Goal: Information Seeking & Learning: Learn about a topic

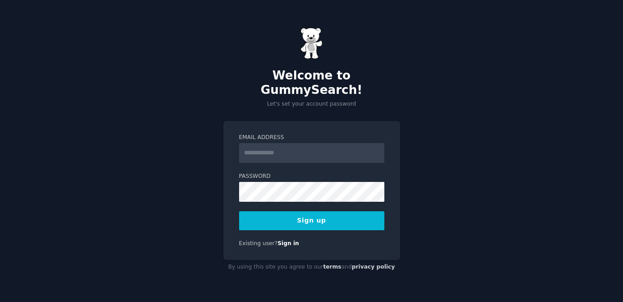
click at [262, 150] on input "Email Address" at bounding box center [311, 153] width 145 height 20
type input "**********"
click at [316, 217] on button "Sign up" at bounding box center [311, 220] width 145 height 19
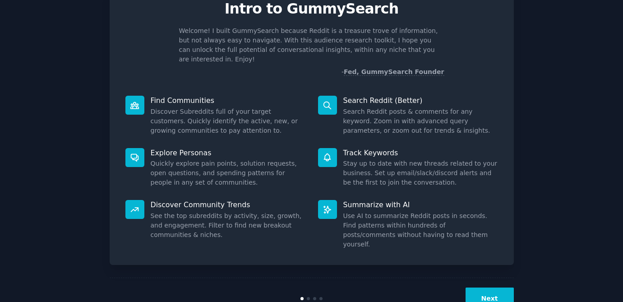
scroll to position [51, 0]
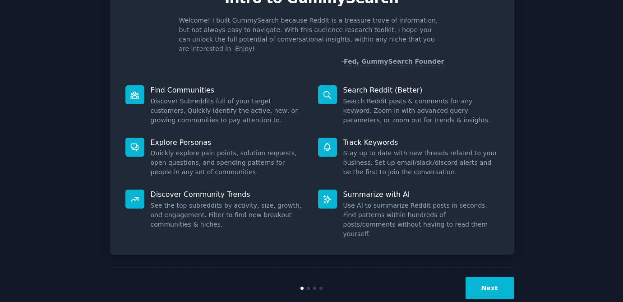
click at [483, 277] on button "Next" at bounding box center [490, 288] width 48 height 22
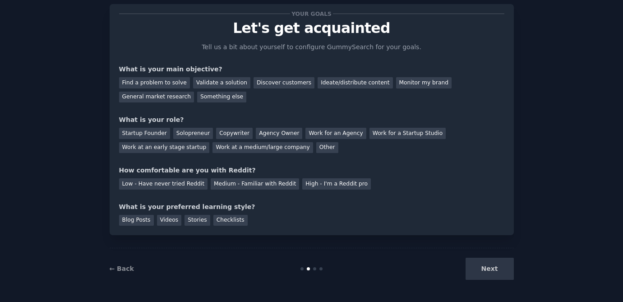
click at [428, 222] on div "Blog Posts Videos Stories Checklists" at bounding box center [311, 219] width 385 height 14
click at [411, 84] on div "Monitor my brand" at bounding box center [423, 82] width 55 height 11
click at [338, 82] on div "Ideate/distribute content" at bounding box center [355, 82] width 75 height 11
click at [397, 79] on div "Monitor my brand" at bounding box center [423, 82] width 55 height 11
click at [287, 149] on div "Work at a medium/large company" at bounding box center [262, 147] width 100 height 11
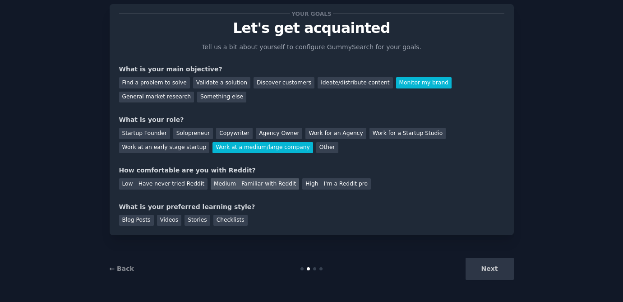
click at [221, 181] on div "Medium - Familiar with Reddit" at bounding box center [255, 183] width 88 height 11
click at [218, 219] on div "Checklists" at bounding box center [230, 220] width 34 height 11
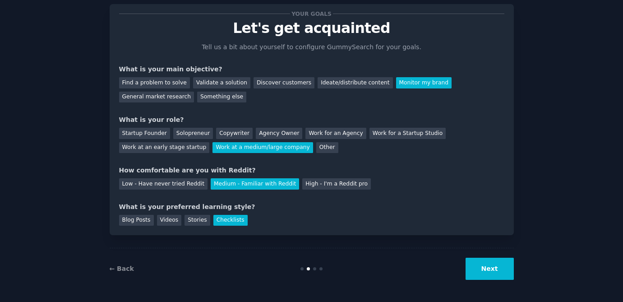
click at [488, 269] on button "Next" at bounding box center [490, 269] width 48 height 22
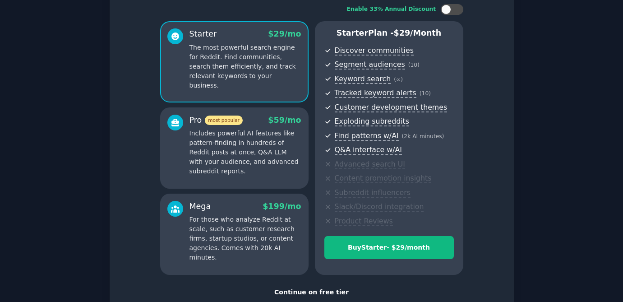
scroll to position [118, 0]
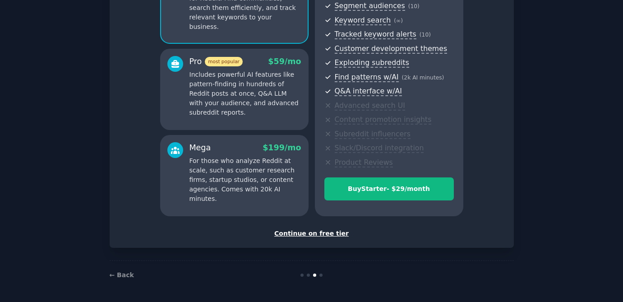
click at [311, 233] on div "Continue on free tier" at bounding box center [311, 233] width 385 height 9
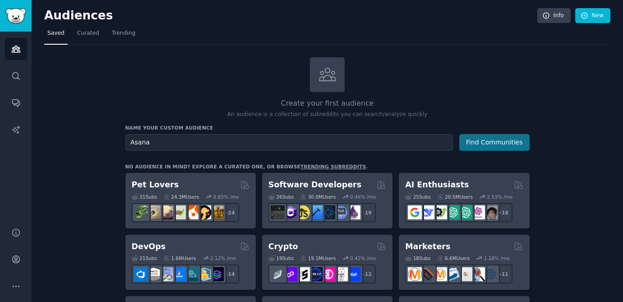
type input "Asana"
click at [501, 143] on button "Find Communities" at bounding box center [494, 142] width 70 height 17
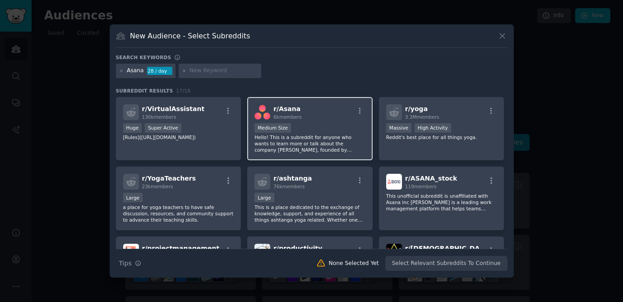
click at [331, 140] on p "Hello! This is a subreddit for anyone who wants to learn more or talk about the…" at bounding box center [309, 143] width 111 height 19
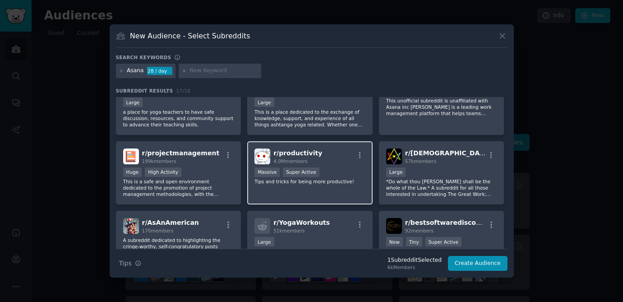
scroll to position [96, 0]
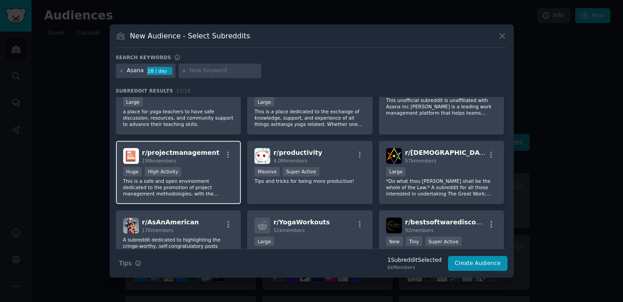
click at [194, 169] on div "Huge High Activity" at bounding box center [178, 172] width 111 height 11
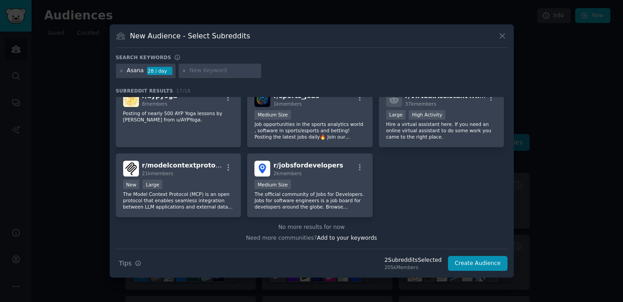
scroll to position [288, 0]
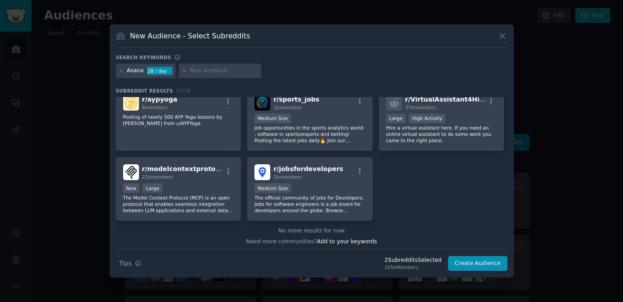
click at [196, 70] on input "text" at bounding box center [223, 71] width 69 height 8
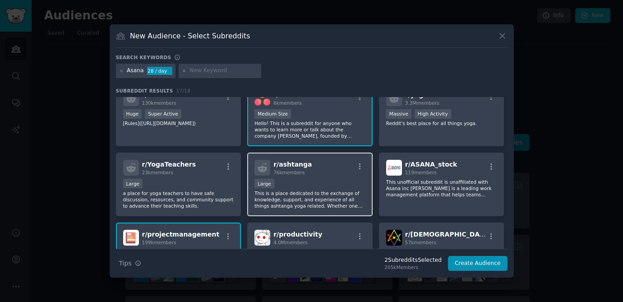
scroll to position [0, 0]
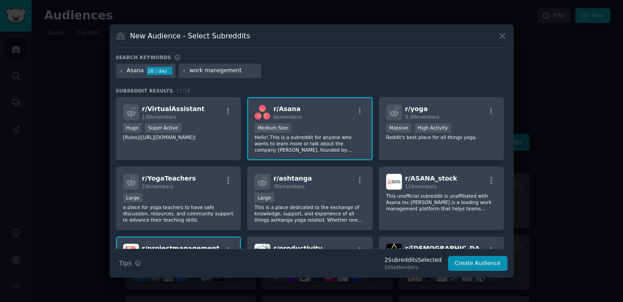
drag, startPoint x: 216, startPoint y: 73, endPoint x: 222, endPoint y: 74, distance: 7.0
click at [216, 73] on input "work manegement" at bounding box center [223, 71] width 69 height 8
type input "work management"
click at [248, 71] on input "work management" at bounding box center [223, 71] width 69 height 8
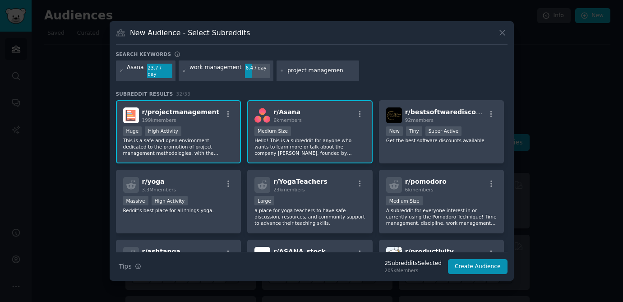
type input "project management"
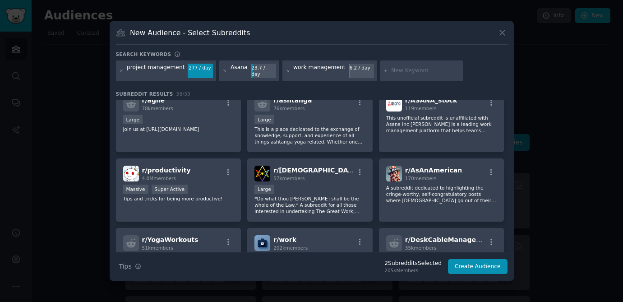
scroll to position [234, 0]
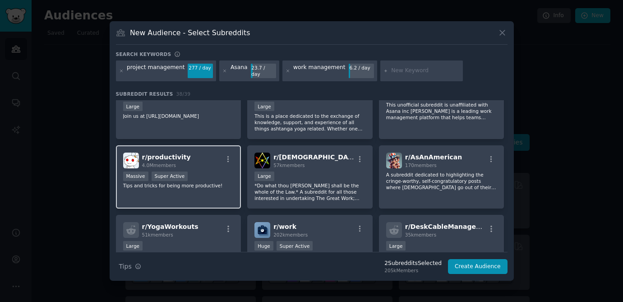
click at [171, 156] on span "r/ productivity" at bounding box center [166, 156] width 49 height 7
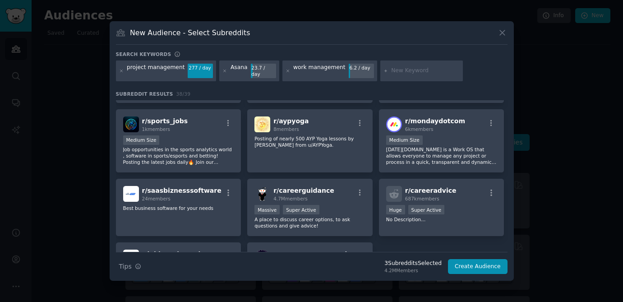
scroll to position [636, 0]
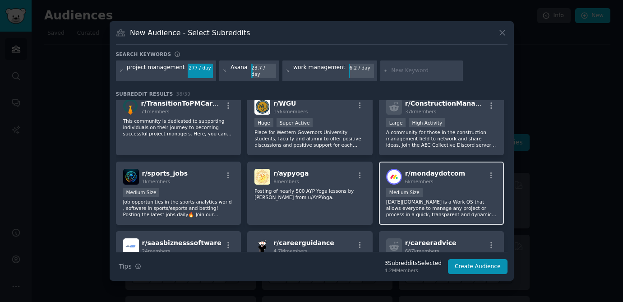
click at [428, 198] on p "[DATE][DOMAIN_NAME] is a Work OS that allows everyone to manage any project or …" at bounding box center [441, 207] width 111 height 19
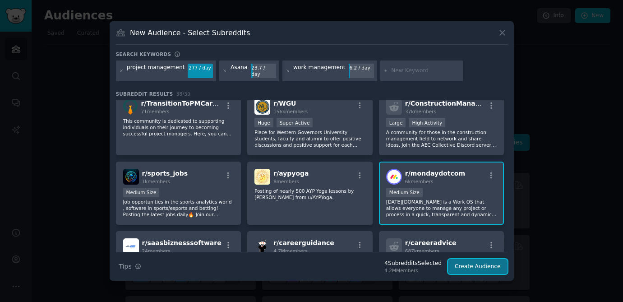
click at [483, 262] on button "Create Audience" at bounding box center [478, 266] width 60 height 15
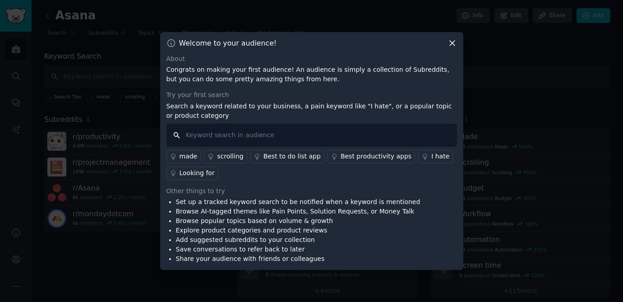
click at [283, 140] on input "text" at bounding box center [311, 135] width 291 height 23
click at [331, 153] on icon at bounding box center [334, 156] width 6 height 6
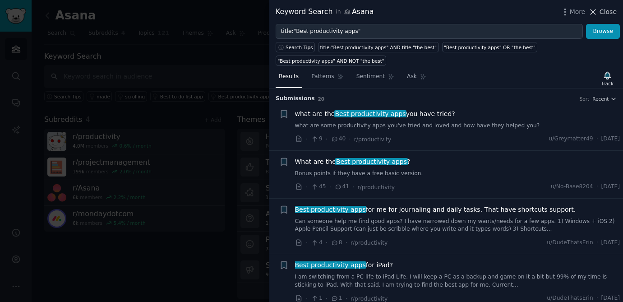
click at [609, 14] on span "Close" at bounding box center [608, 11] width 17 height 9
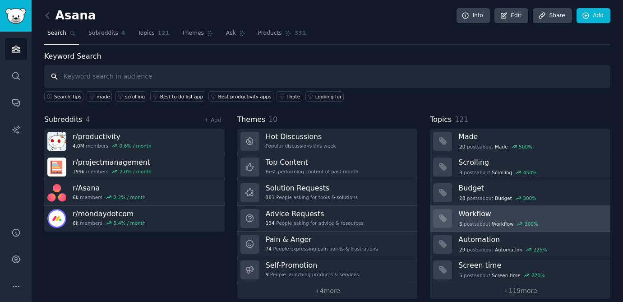
scroll to position [9, 0]
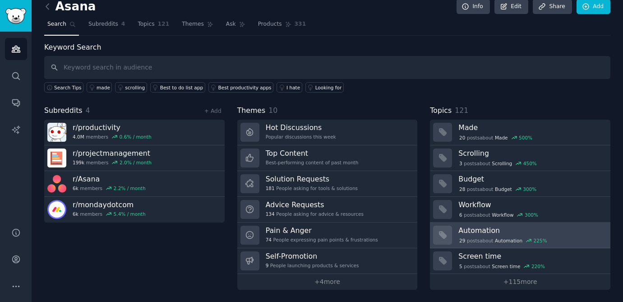
click at [510, 240] on span "Automation" at bounding box center [509, 240] width 28 height 6
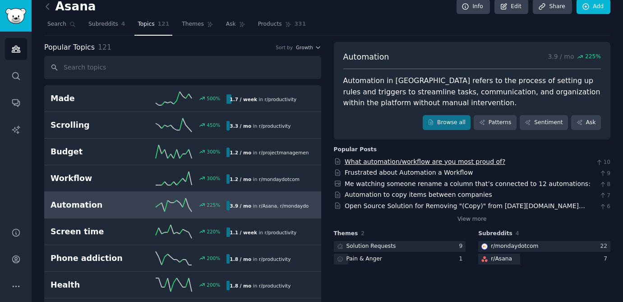
click at [429, 162] on link "What automation/workflow are you most proud of?" at bounding box center [425, 161] width 161 height 7
click at [435, 171] on link "Frustrated about Automation a Workflow" at bounding box center [409, 172] width 128 height 7
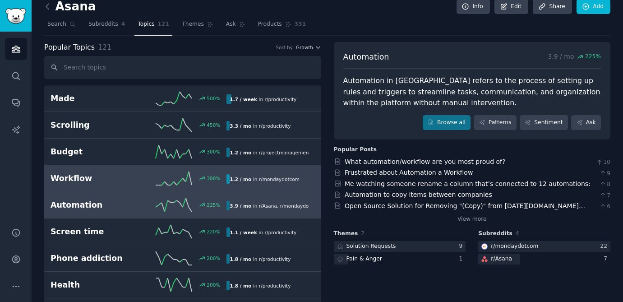
click at [110, 182] on h2 "Workflow" at bounding box center [95, 178] width 88 height 11
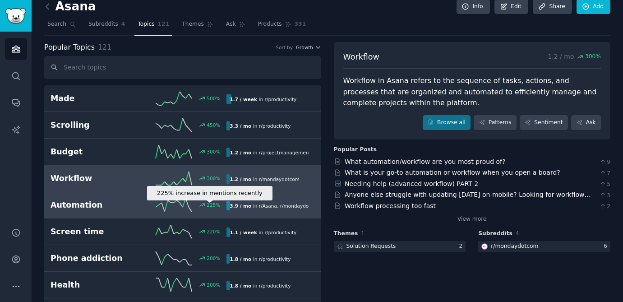
click at [210, 207] on div "225 %" at bounding box center [214, 205] width 14 height 6
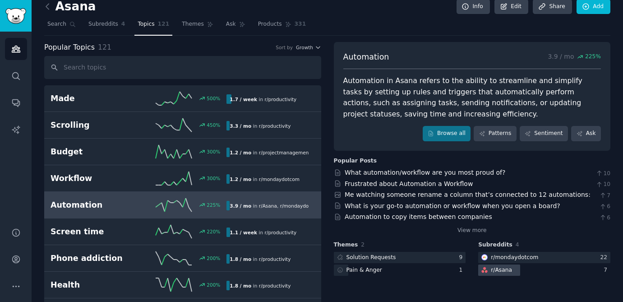
click at [509, 267] on div "r/ [PERSON_NAME]" at bounding box center [495, 269] width 35 height 11
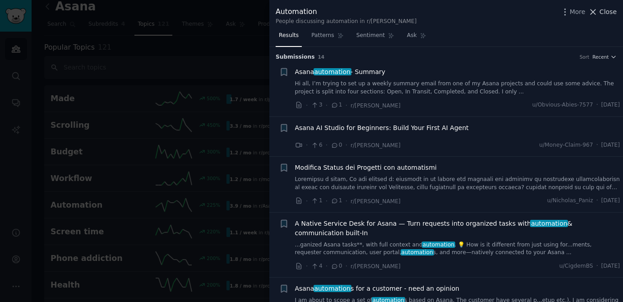
click at [605, 11] on span "Close" at bounding box center [608, 11] width 17 height 9
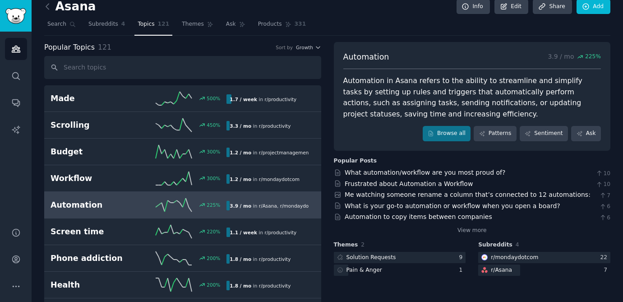
click at [97, 25] on span "Subreddits" at bounding box center [103, 24] width 30 height 8
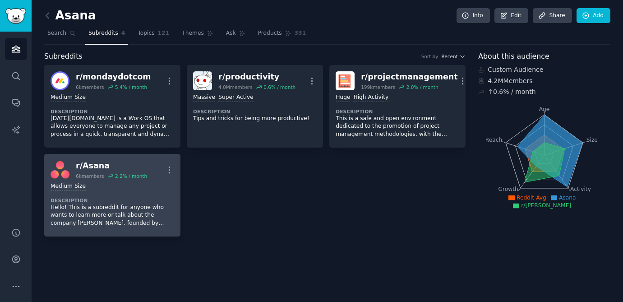
click at [104, 180] on div "Medium Size Description Hello! This is a subreddit for anyone who wants to lear…" at bounding box center [113, 204] width 124 height 51
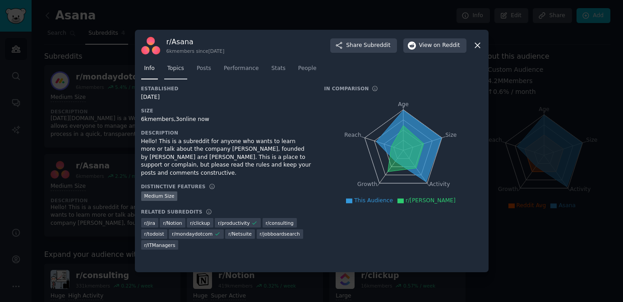
click at [171, 70] on span "Topics" at bounding box center [175, 69] width 17 height 8
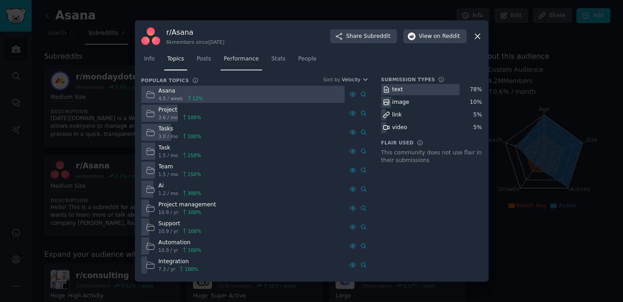
click at [235, 60] on span "Performance" at bounding box center [241, 59] width 35 height 8
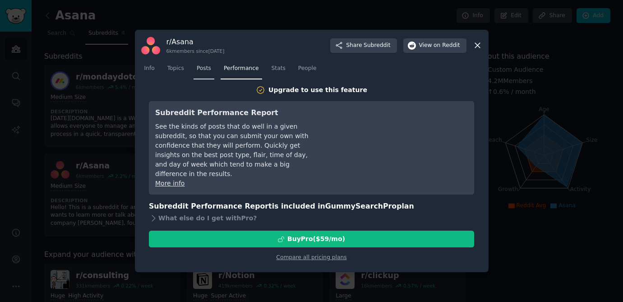
click at [202, 67] on span "Posts" at bounding box center [204, 69] width 14 height 8
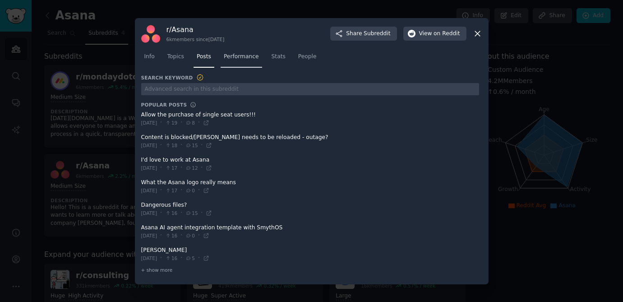
click at [237, 57] on span "Performance" at bounding box center [241, 57] width 35 height 8
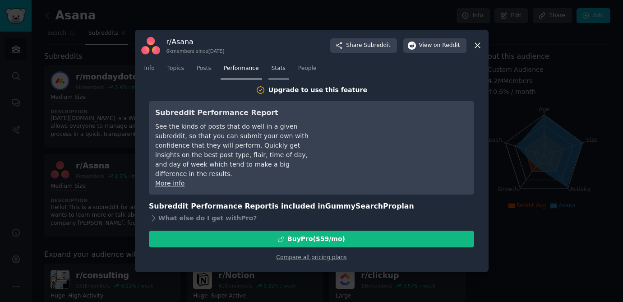
click at [281, 70] on span "Stats" at bounding box center [279, 69] width 14 height 8
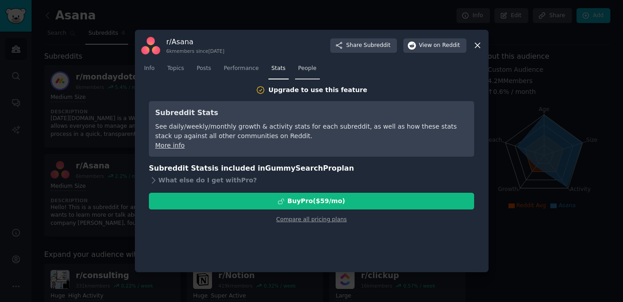
click at [309, 72] on span "People" at bounding box center [307, 69] width 18 height 8
click at [476, 44] on icon at bounding box center [477, 45] width 9 height 9
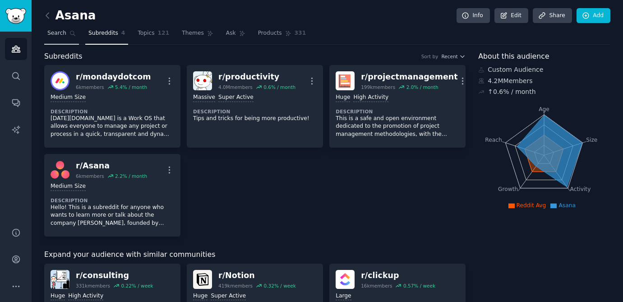
click at [58, 32] on span "Search" at bounding box center [56, 33] width 19 height 8
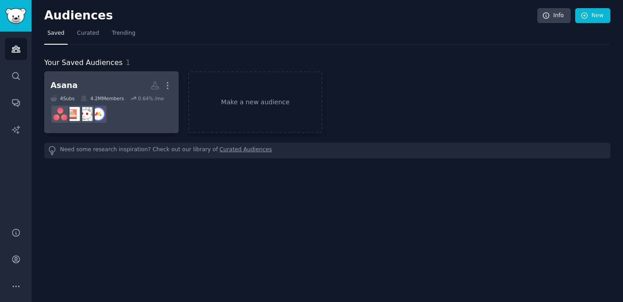
click at [170, 117] on dd at bounding box center [112, 114] width 122 height 25
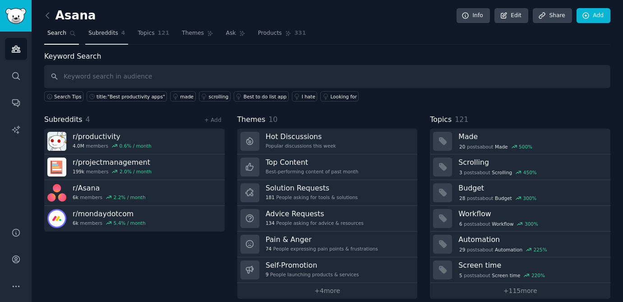
click at [113, 32] on span "Subreddits" at bounding box center [103, 33] width 30 height 8
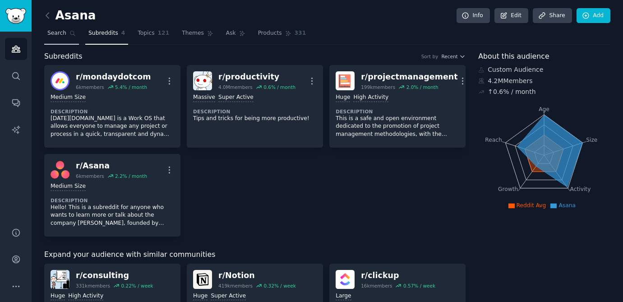
click at [59, 35] on span "Search" at bounding box center [56, 33] width 19 height 8
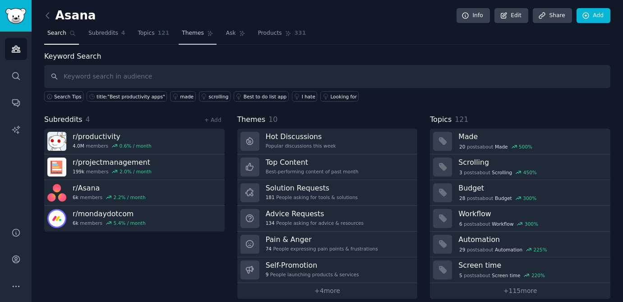
click at [191, 41] on link "Themes" at bounding box center [198, 35] width 38 height 18
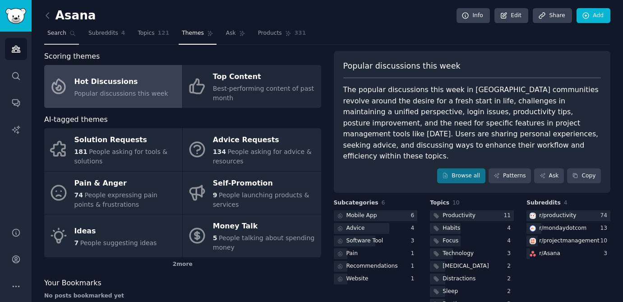
click at [64, 32] on span "Search" at bounding box center [56, 33] width 19 height 8
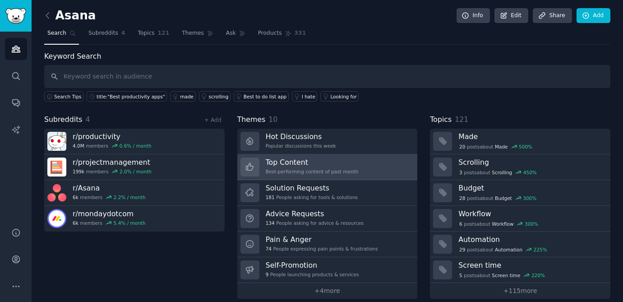
scroll to position [9, 0]
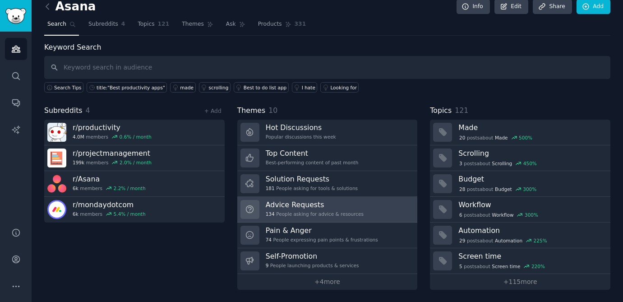
click at [276, 205] on h3 "Advice Requests" at bounding box center [315, 204] width 98 height 9
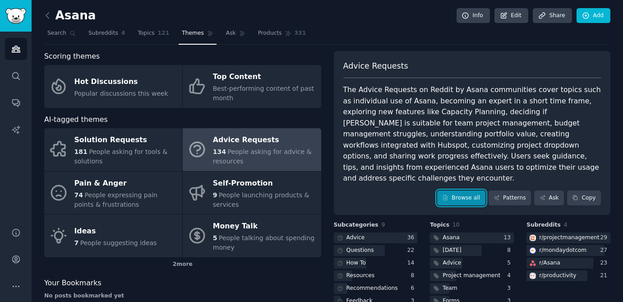
click at [463, 190] on link "Browse all" at bounding box center [461, 197] width 48 height 15
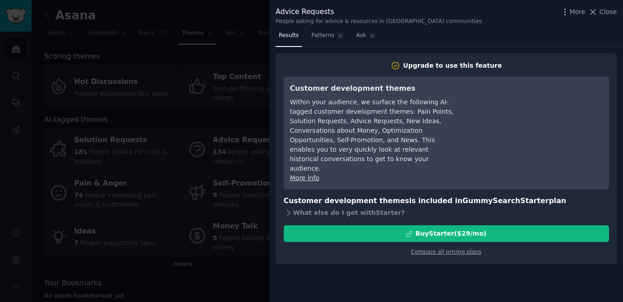
click at [250, 154] on div at bounding box center [311, 151] width 623 height 302
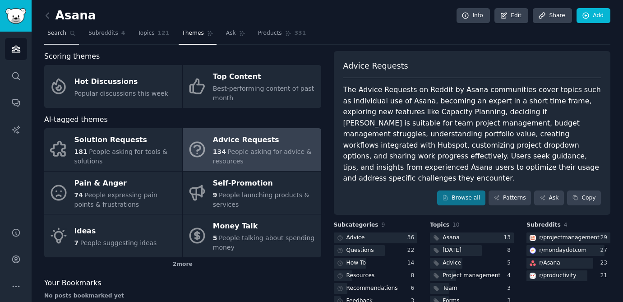
click at [52, 33] on span "Search" at bounding box center [56, 33] width 19 height 8
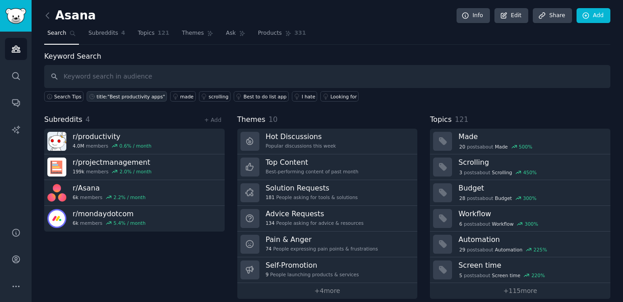
click at [113, 94] on div "title:"Best productivity apps"" at bounding box center [131, 96] width 69 height 6
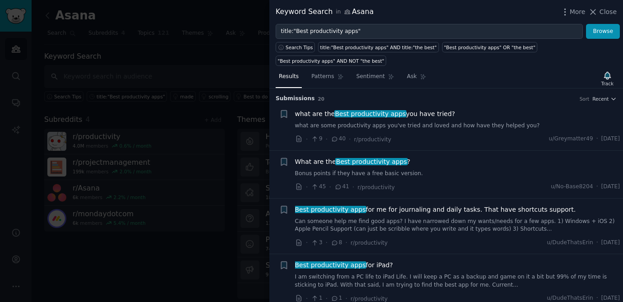
click at [111, 94] on div at bounding box center [311, 151] width 623 height 302
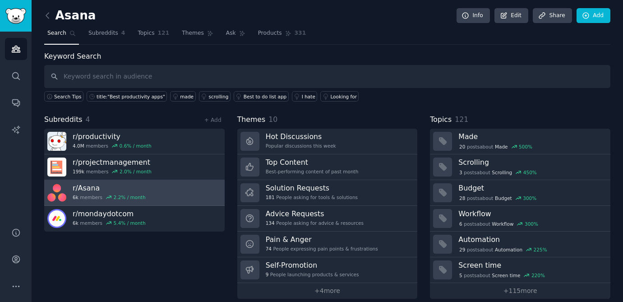
click at [91, 186] on h3 "r/ [PERSON_NAME]" at bounding box center [109, 187] width 73 height 9
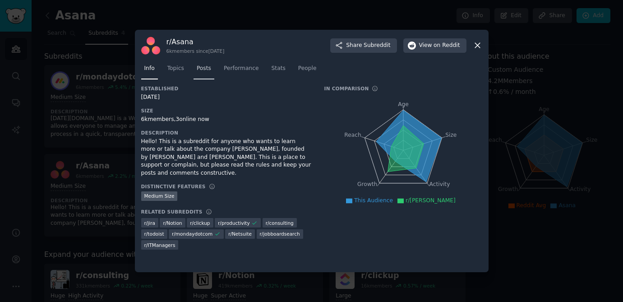
click at [210, 69] on span "Posts" at bounding box center [204, 69] width 14 height 8
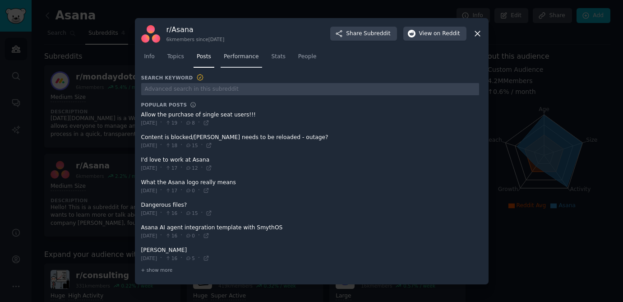
click at [234, 60] on span "Performance" at bounding box center [241, 57] width 35 height 8
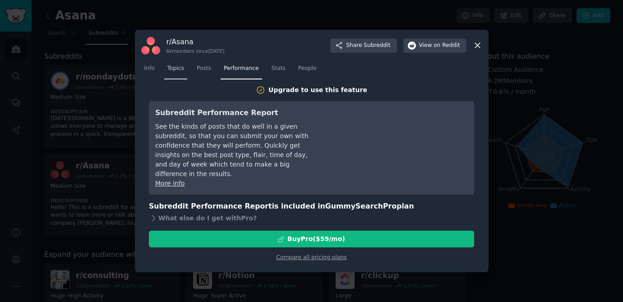
click at [180, 71] on span "Topics" at bounding box center [175, 69] width 17 height 8
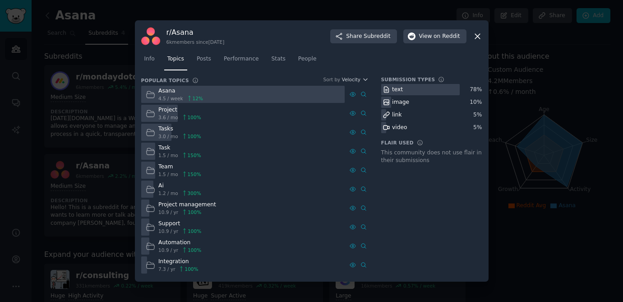
click at [190, 94] on div "Asana" at bounding box center [180, 91] width 45 height 8
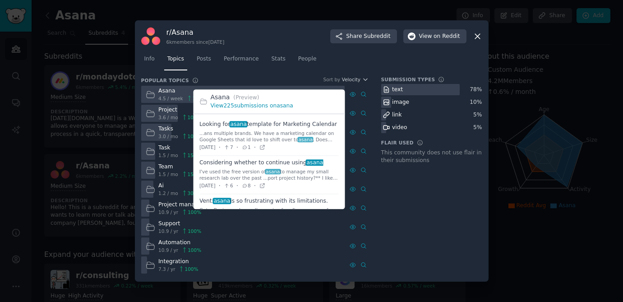
click at [289, 106] on link "View 225 submissions on asana" at bounding box center [252, 106] width 83 height 6
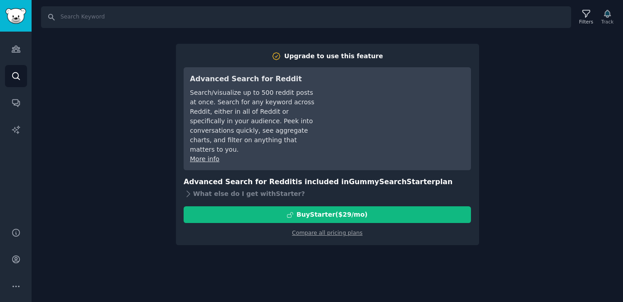
click at [132, 111] on div "Search Filters Track Upgrade to use this feature Advanced Search for Reddit Sea…" at bounding box center [327, 151] width 591 height 302
click at [11, 103] on icon "Sidebar" at bounding box center [15, 102] width 9 height 9
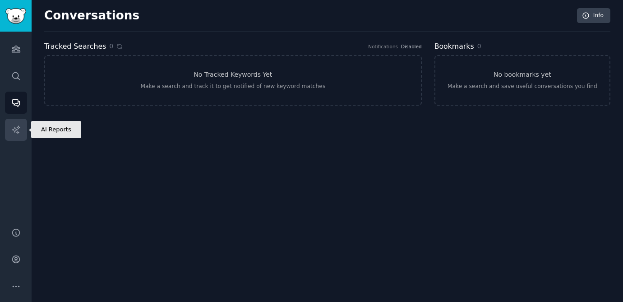
click at [12, 124] on link "AI Reports" at bounding box center [16, 130] width 22 height 22
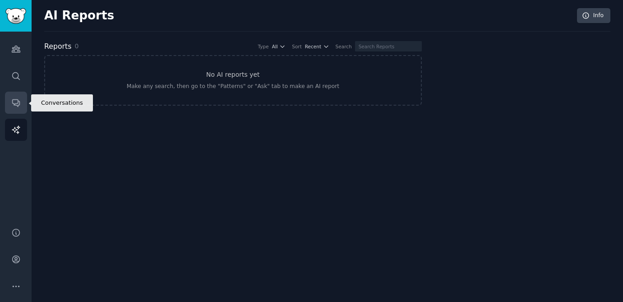
click at [14, 104] on icon "Sidebar" at bounding box center [15, 103] width 7 height 7
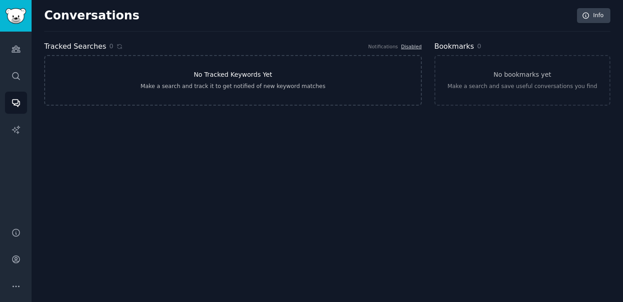
click at [189, 70] on link "No Tracked Keywords Yet Make a search and track it to get notified of new keywo…" at bounding box center [233, 80] width 378 height 51
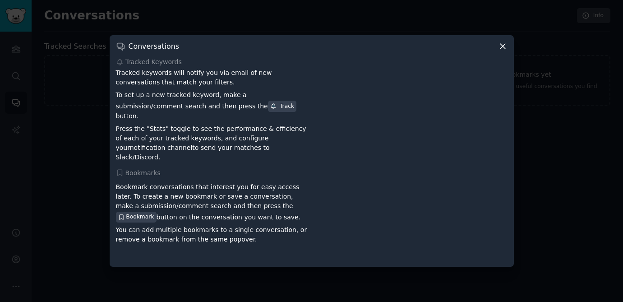
click at [502, 51] on icon at bounding box center [502, 46] width 9 height 9
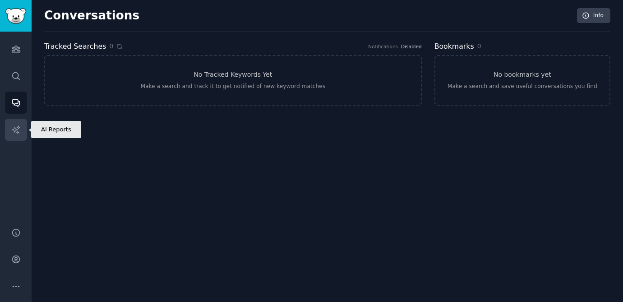
click at [14, 120] on link "AI Reports" at bounding box center [16, 130] width 22 height 22
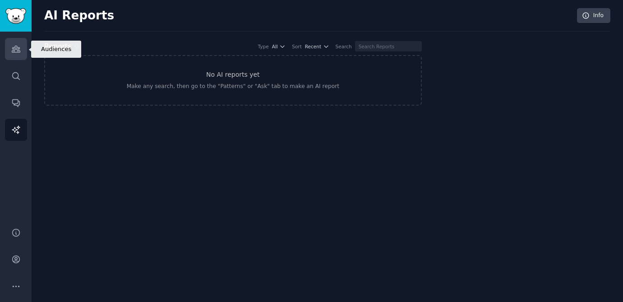
click at [13, 52] on icon "Sidebar" at bounding box center [16, 49] width 8 height 6
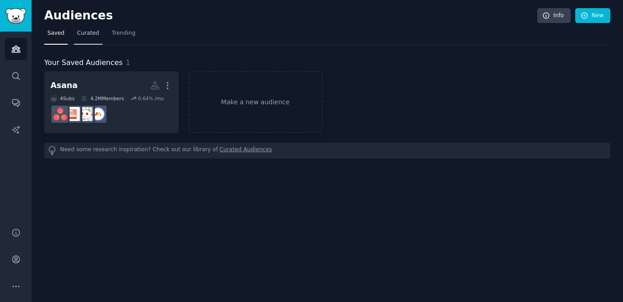
click at [94, 32] on span "Curated" at bounding box center [88, 33] width 22 height 8
